Goal: Find specific page/section: Find specific page/section

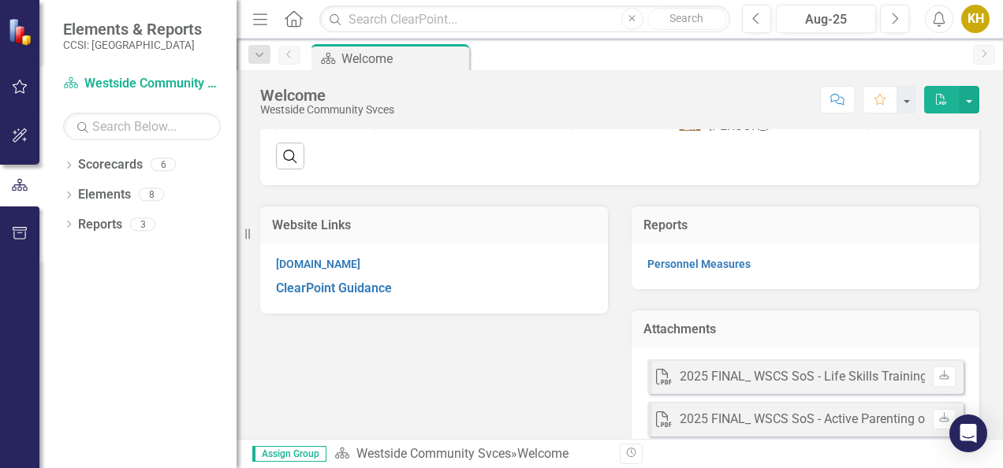
scroll to position [392, 0]
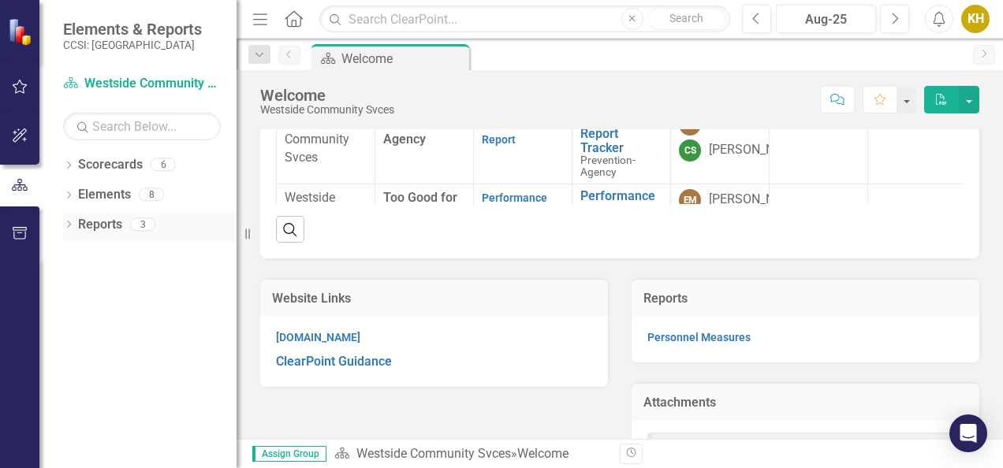
click at [99, 227] on link "Reports" at bounding box center [100, 225] width 44 height 18
click at [67, 225] on icon "Dropdown" at bounding box center [68, 225] width 11 height 9
click at [80, 306] on icon "Dropdown" at bounding box center [75, 310] width 11 height 9
click at [85, 282] on icon "Deliverable" at bounding box center [93, 280] width 16 height 13
click at [77, 282] on icon "Dropdown" at bounding box center [73, 281] width 9 height 11
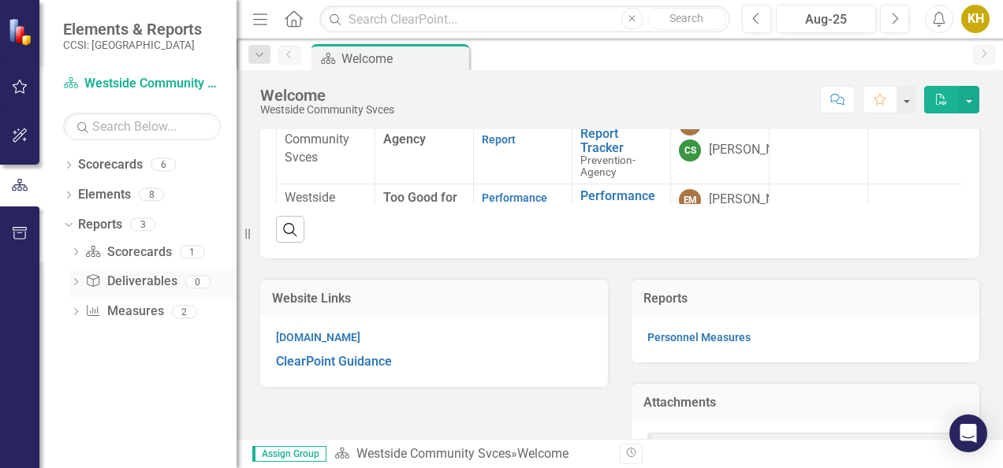
click at [200, 286] on div "0" at bounding box center [197, 281] width 25 height 13
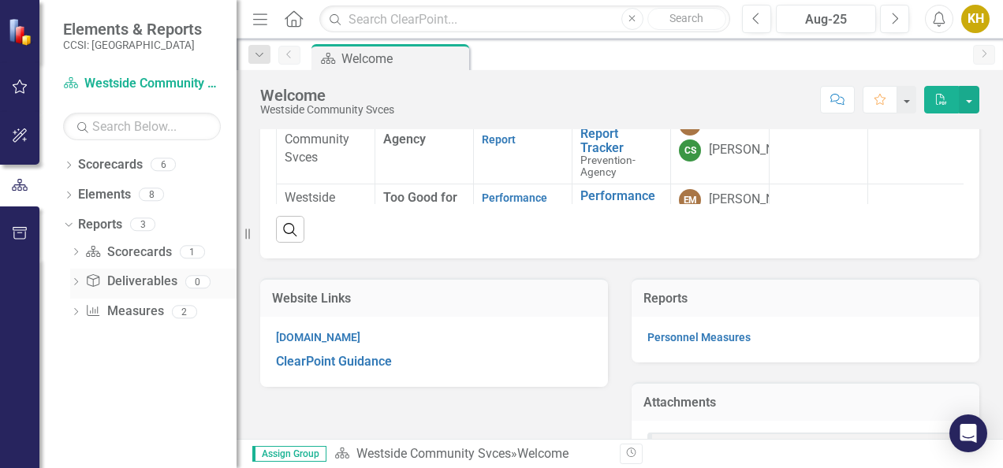
click at [80, 281] on icon "Dropdown" at bounding box center [75, 283] width 11 height 9
click at [615, 155] on link "Performance Report Tracker" at bounding box center [621, 134] width 82 height 42
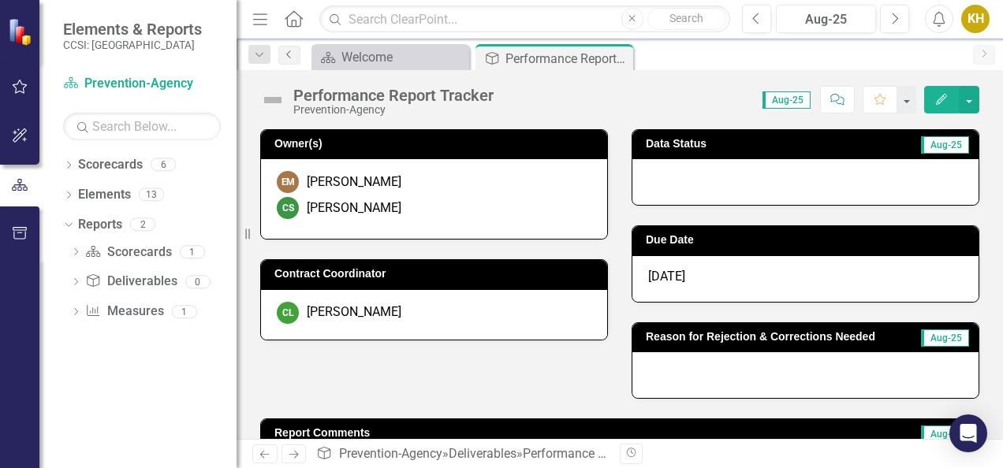
click at [287, 51] on icon "Previous" at bounding box center [289, 54] width 13 height 9
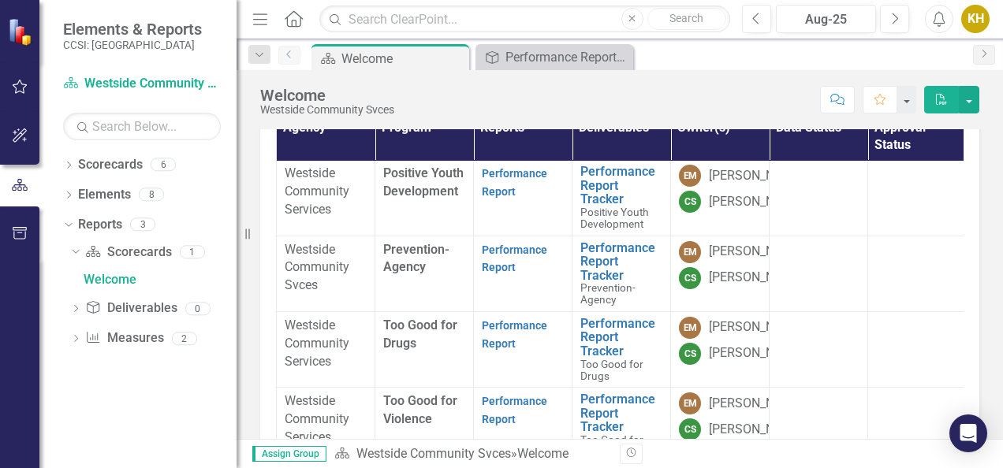
scroll to position [222, 0]
click at [597, 393] on link "Performance Report Tracker" at bounding box center [621, 414] width 82 height 42
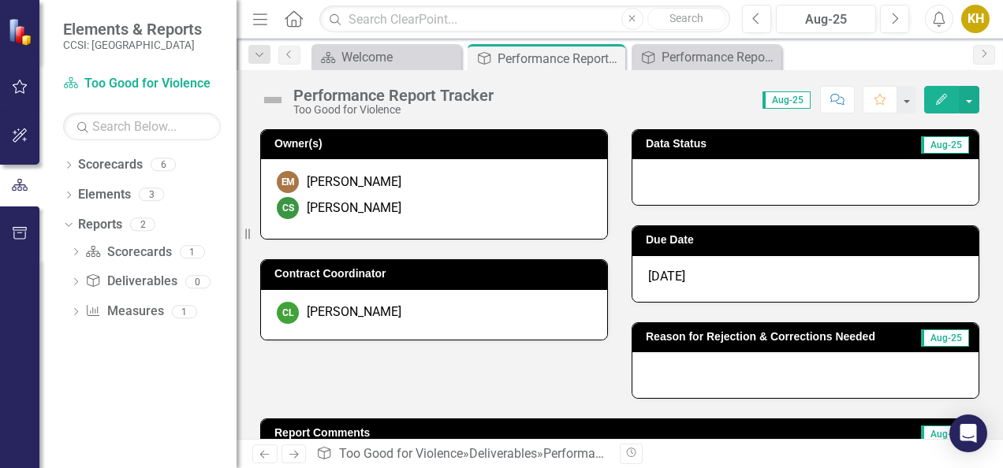
drag, startPoint x: 951, startPoint y: 186, endPoint x: 966, endPoint y: 288, distance: 102.9
click at [966, 288] on div "Data Status Aug-25 Due Date [DATE] Reason for Rejection & Corrections Needed Au…" at bounding box center [805, 254] width 371 height 289
drag, startPoint x: 966, startPoint y: 288, endPoint x: 999, endPoint y: 170, distance: 122.0
click at [999, 170] on div "Owner(s) EM [PERSON_NAME] CS [PERSON_NAME] Contract Coordinator CL [PERSON_NAME…" at bounding box center [619, 284] width 766 height 310
